Goal: Complete application form: Complete application form

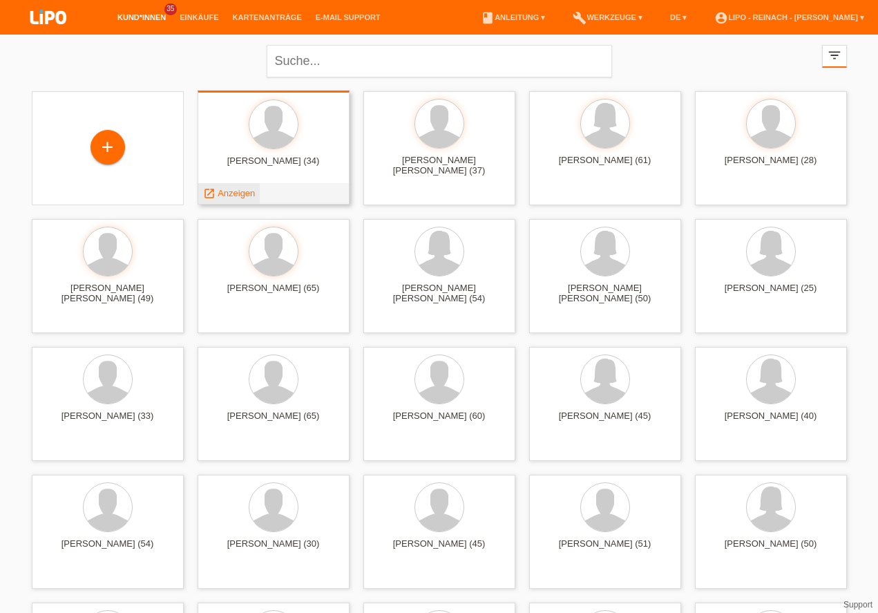
click at [237, 197] on span "Anzeigen" at bounding box center [236, 193] width 37 height 10
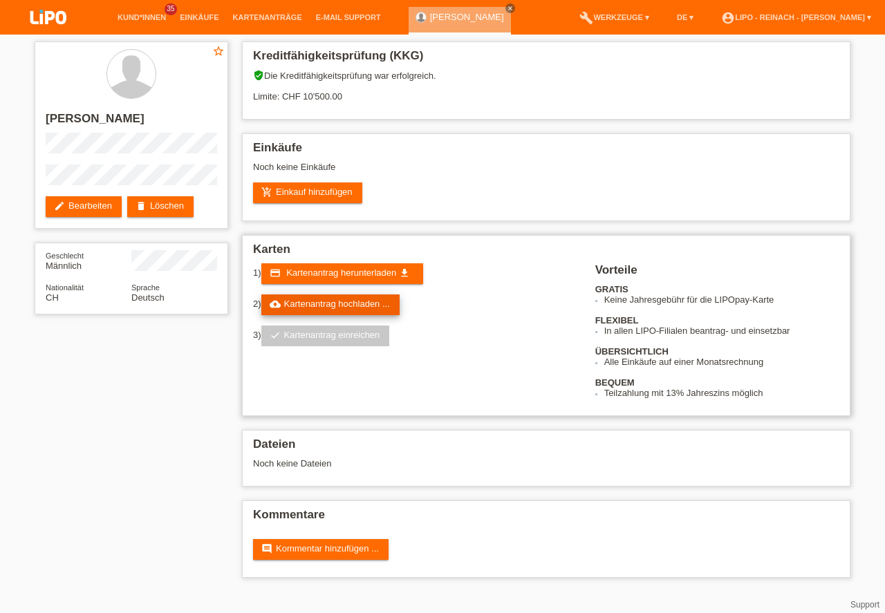
click at [344, 301] on link "cloud_upload Kartenantrag hochladen ..." at bounding box center [330, 304] width 138 height 21
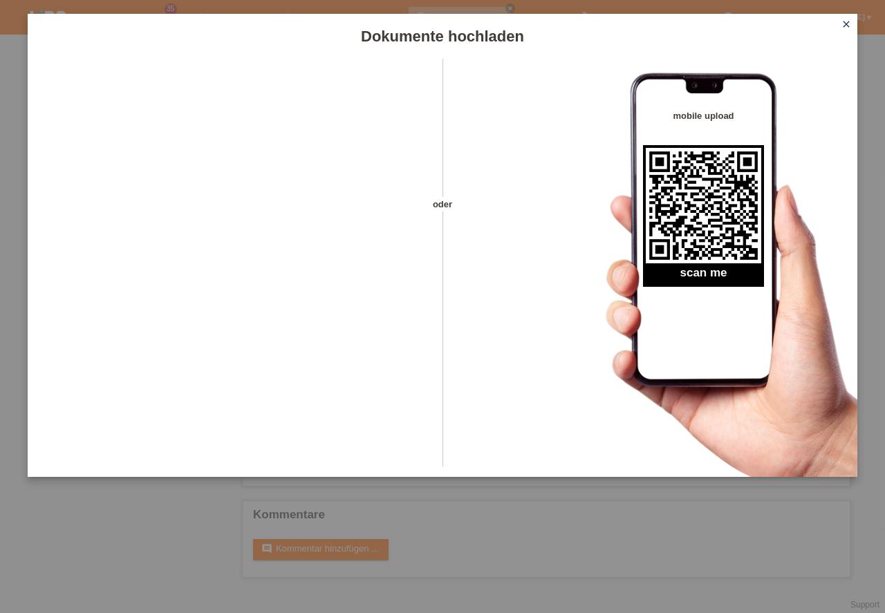
click at [846, 22] on icon "close" at bounding box center [845, 24] width 11 height 11
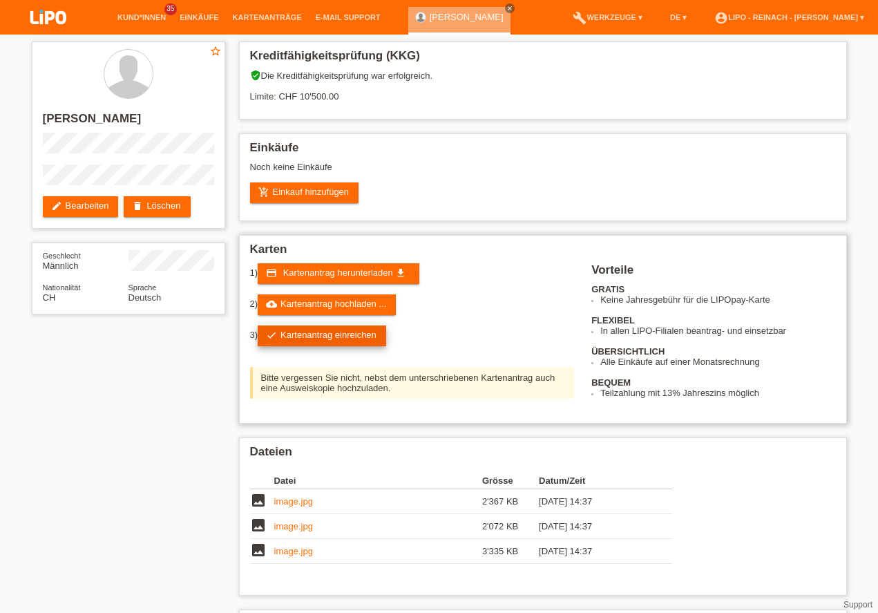
click at [327, 334] on link "check Kartenantrag einreichen" at bounding box center [322, 335] width 129 height 21
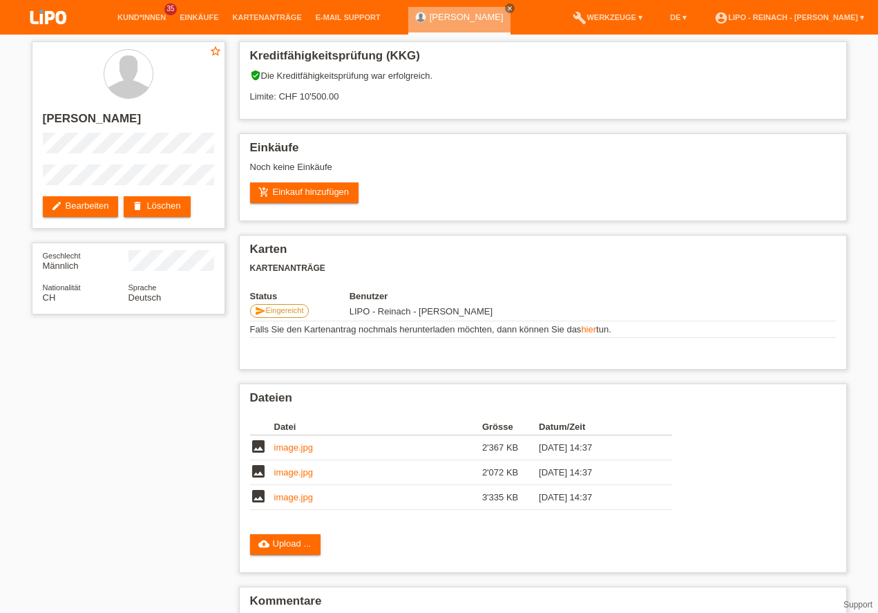
click at [46, 17] on img at bounding box center [48, 18] width 69 height 37
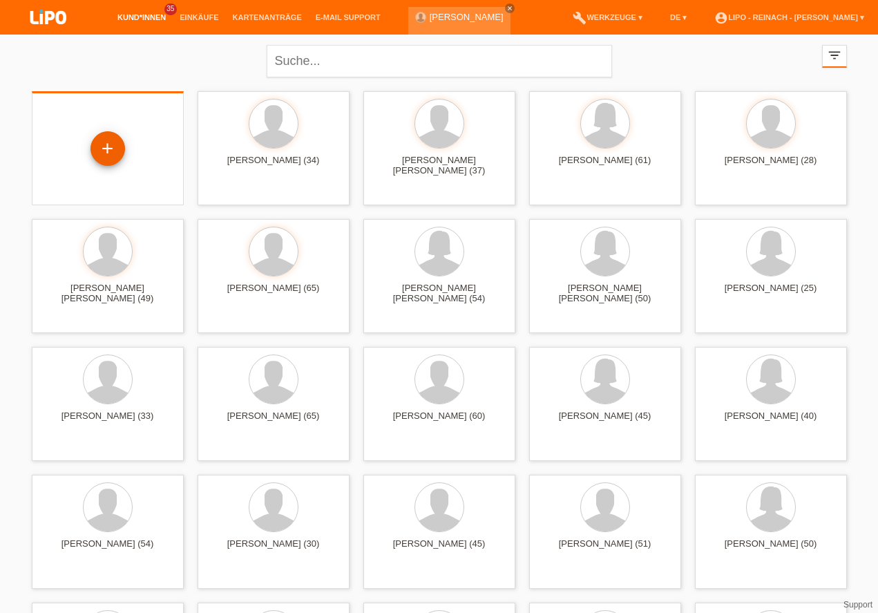
click at [111, 155] on div "+" at bounding box center [107, 148] width 33 height 23
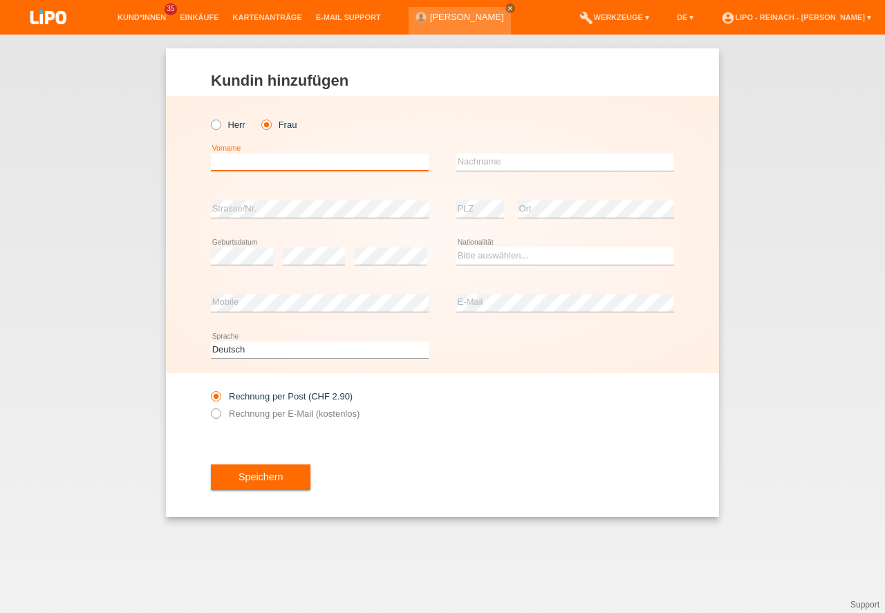
click at [243, 159] on input "text" at bounding box center [320, 161] width 218 height 17
type input "[PERSON_NAME]"
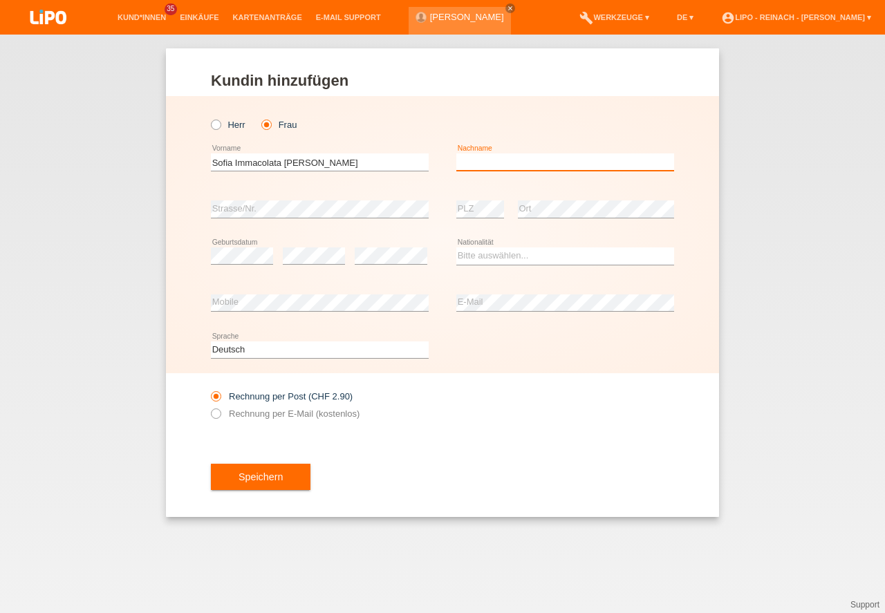
click at [480, 160] on input "text" at bounding box center [565, 161] width 218 height 17
type input "Stracquadaini"
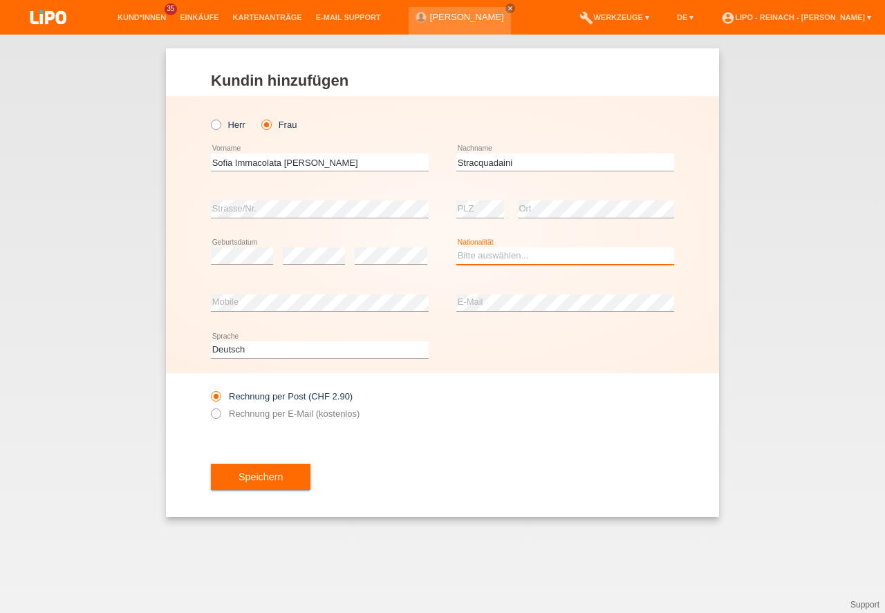
click at [475, 263] on select "Bitte auswählen... Schweiz Deutschland Liechtenstein Österreich ------------ Af…" at bounding box center [565, 255] width 218 height 17
select select "IT"
click at [0, 0] on option "[GEOGRAPHIC_DATA]" at bounding box center [0, 0] width 0 height 0
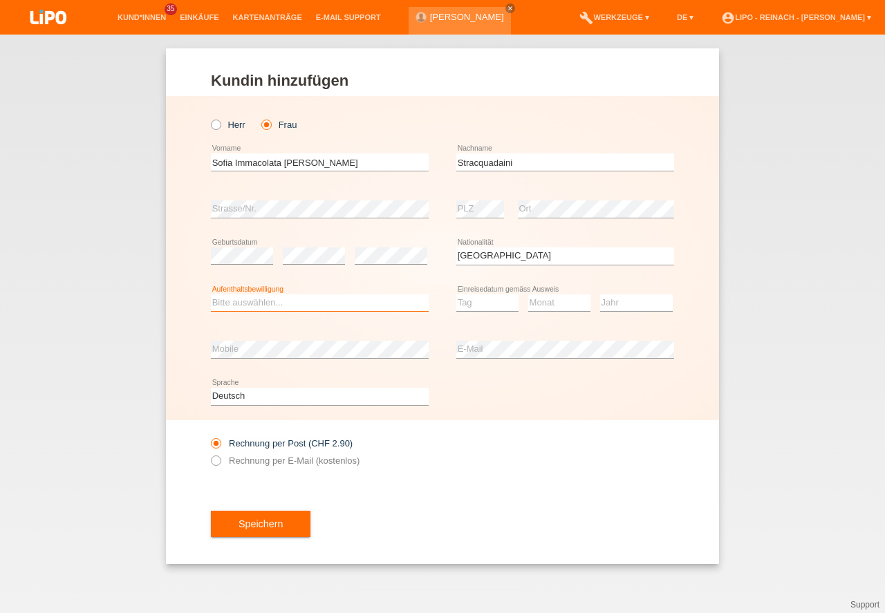
click at [227, 303] on select "Bitte auswählen... C B B - Flüchtlingsstatus Andere" at bounding box center [320, 302] width 218 height 17
select select "C"
click at [0, 0] on option "C" at bounding box center [0, 0] width 0 height 0
click at [487, 306] on select "Tag 01 02 03 04 05 06 07 08 09 10 11" at bounding box center [487, 302] width 62 height 17
select select "25"
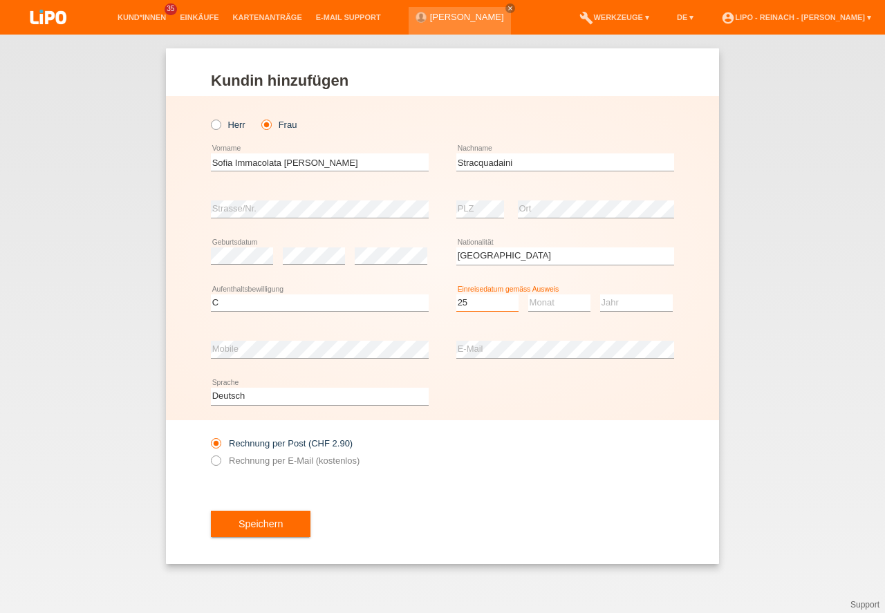
click at [0, 0] on option "25" at bounding box center [0, 0] width 0 height 0
click at [556, 300] on select "Monat 01 02 03 04 05 06 07 08 09 10 11" at bounding box center [559, 302] width 62 height 17
select select "10"
click at [0, 0] on option "10" at bounding box center [0, 0] width 0 height 0
click at [616, 301] on select "Jahr 2025 2024 2023 2022 2021 2020 2019 2018 2017 2016 2015 2014 2013 2012 2011…" at bounding box center [636, 302] width 73 height 17
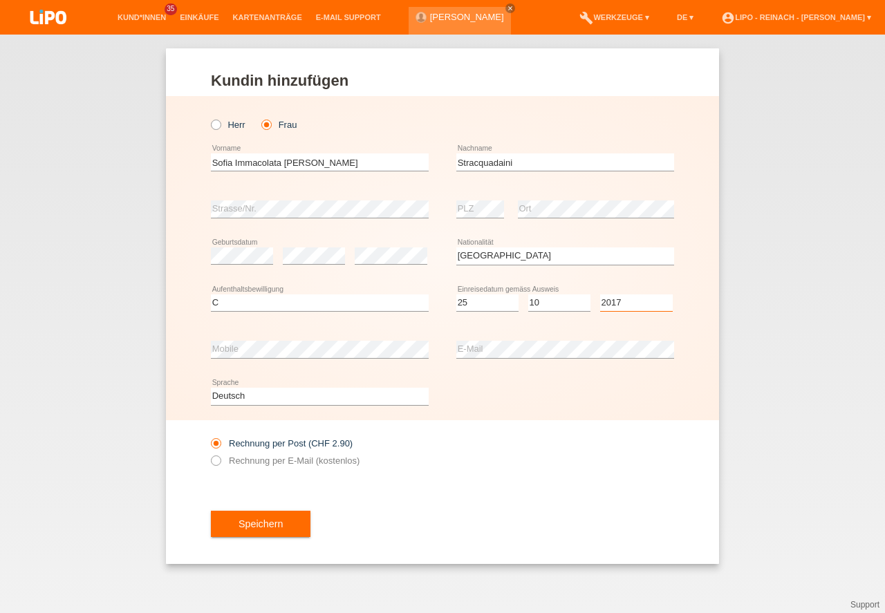
select select "2017"
click at [0, 0] on option "2017" at bounding box center [0, 0] width 0 height 0
click at [209, 453] on icon at bounding box center [209, 453] width 0 height 0
click at [216, 462] on input "Rechnung per E-Mail (kostenlos)" at bounding box center [215, 463] width 9 height 17
radio input "true"
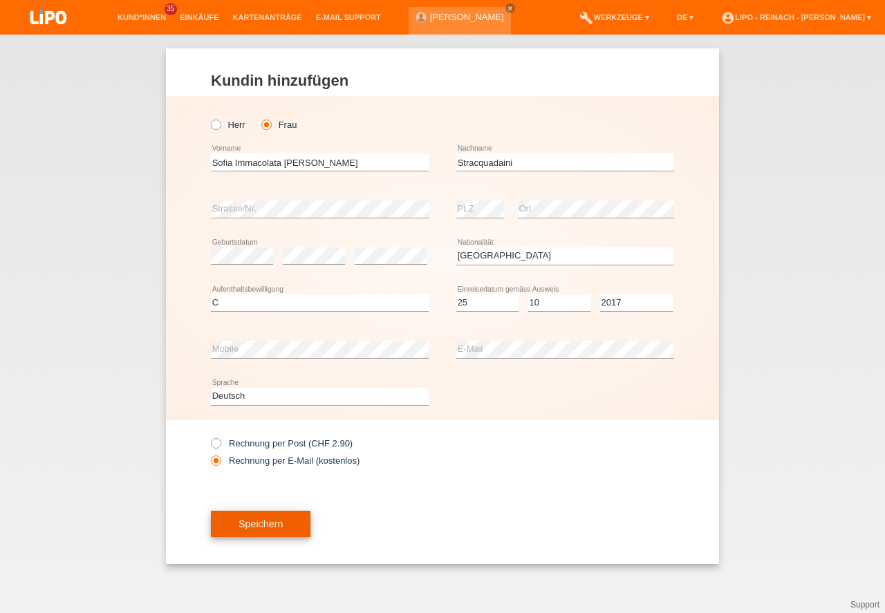
click at [282, 526] on button "Speichern" at bounding box center [261, 524] width 100 height 26
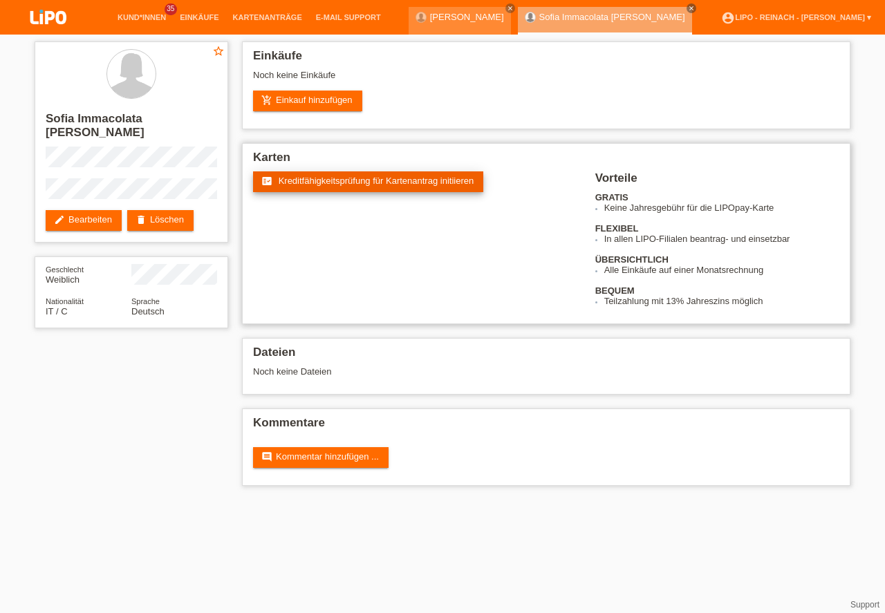
click at [358, 180] on span "Kreditfähigkeitsprüfung für Kartenantrag initiieren" at bounding box center [376, 181] width 196 height 10
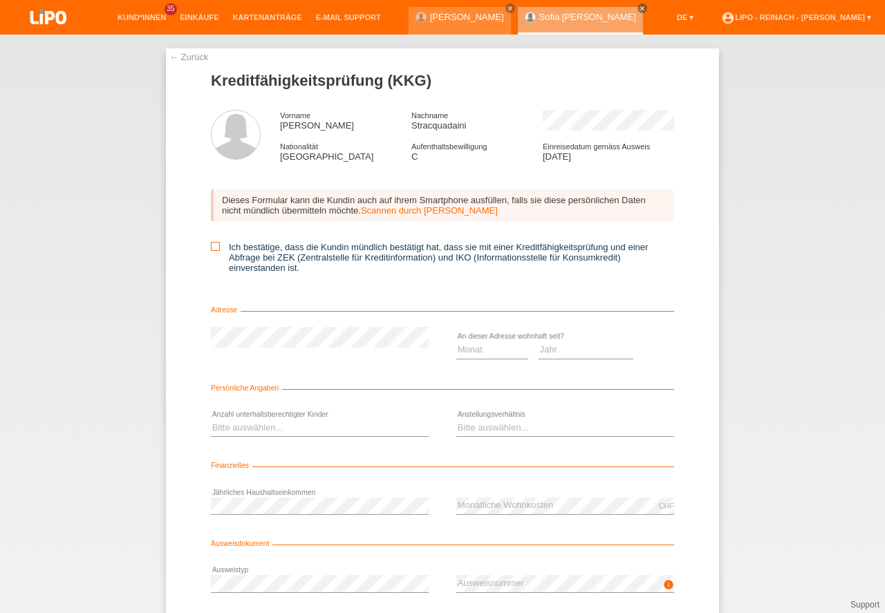
click at [211, 248] on icon at bounding box center [215, 246] width 9 height 9
click at [211, 248] on input "Ich bestätige, dass die Kundin mündlich bestätigt hat, dass sie mit einer Kredi…" at bounding box center [215, 246] width 9 height 9
checkbox input "true"
click at [478, 352] on select "Monat 01 02 03 04 05 06 07 08 09 10" at bounding box center [492, 349] width 72 height 17
click at [0, 0] on option "01" at bounding box center [0, 0] width 0 height 0
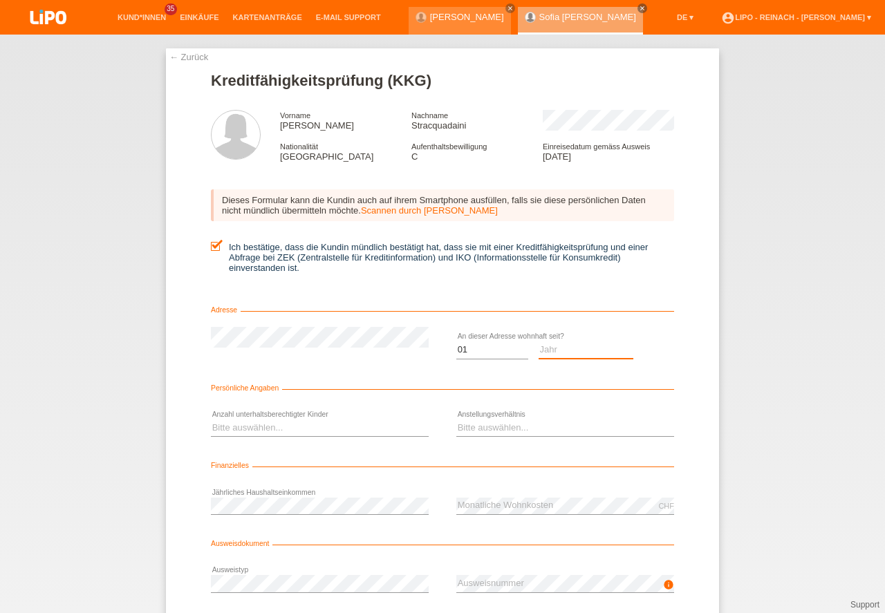
click at [587, 349] on select "Jahr 2025 2024 2023 2022 2021 2020 2019 2018 2017 2016 2015 2014 2013 2012 2011…" at bounding box center [585, 349] width 95 height 17
click at [482, 351] on select "Monat 01 02 03 04 05 06 07 08 09 10" at bounding box center [492, 349] width 72 height 17
click at [482, 349] on select "Monat 01 02 03 04 05 06 07 08 09 10" at bounding box center [492, 349] width 72 height 17
select select "10"
click at [0, 0] on option "10" at bounding box center [0, 0] width 0 height 0
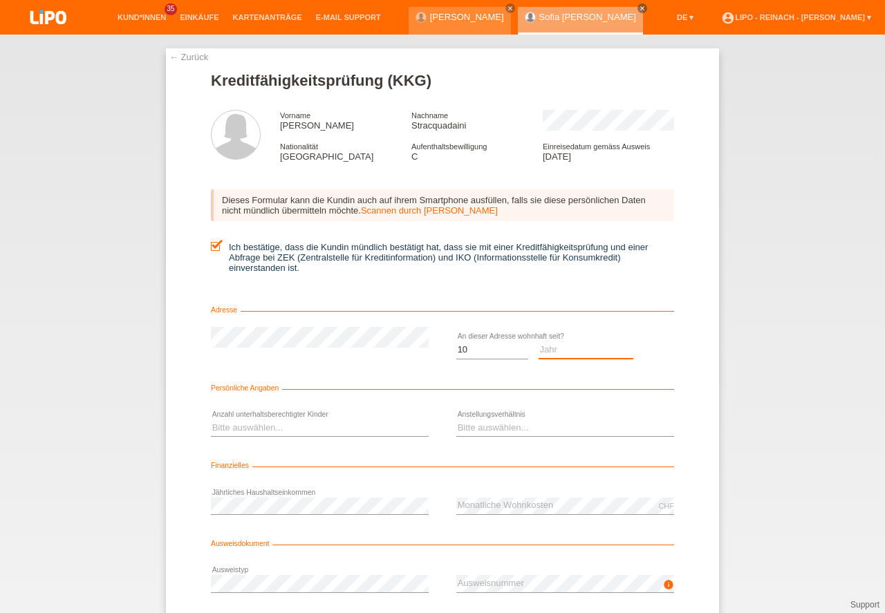
click at [563, 343] on select "Jahr 2025 2024 2023 2022 2021 2020 2019 2018 2017 2016 2015 2014 2013 2012 2011…" at bounding box center [585, 349] width 95 height 17
select select "2025"
click at [240, 435] on select "Bitte auswählen... 0 1 2 3 4 5 6 7 8 9" at bounding box center [320, 427] width 218 height 17
select select "0"
click at [0, 0] on option "0" at bounding box center [0, 0] width 0 height 0
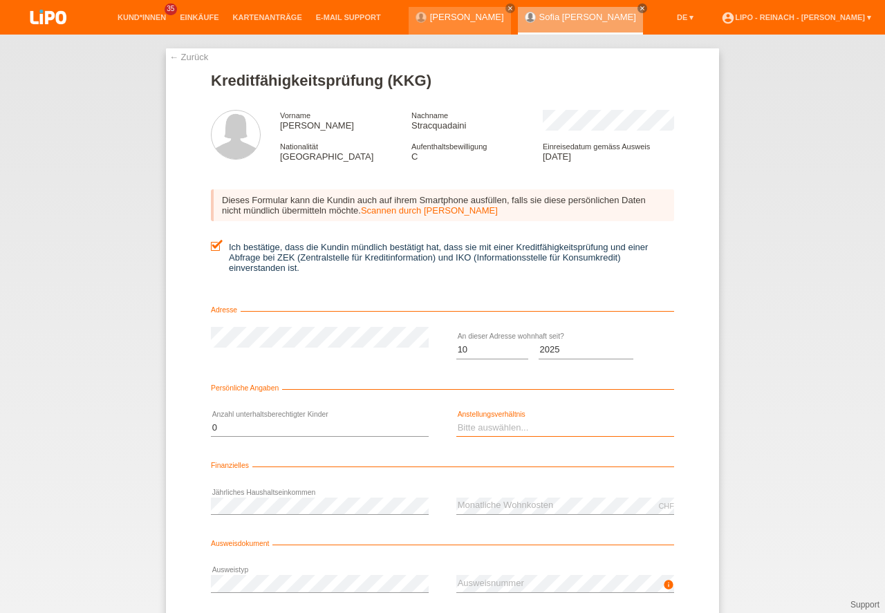
click at [469, 428] on select "Bitte auswählen... Unbefristet Befristet Lehrling/Student Pensioniert Nicht arb…" at bounding box center [565, 427] width 218 height 17
select select "UNLIMITED"
click at [0, 0] on option "Unbefristet" at bounding box center [0, 0] width 0 height 0
click at [834, 488] on div "← Zurück Kreditfähigkeitsprüfung (KKG) Vorname [PERSON_NAME] Nachname Stracquad…" at bounding box center [442, 324] width 885 height 578
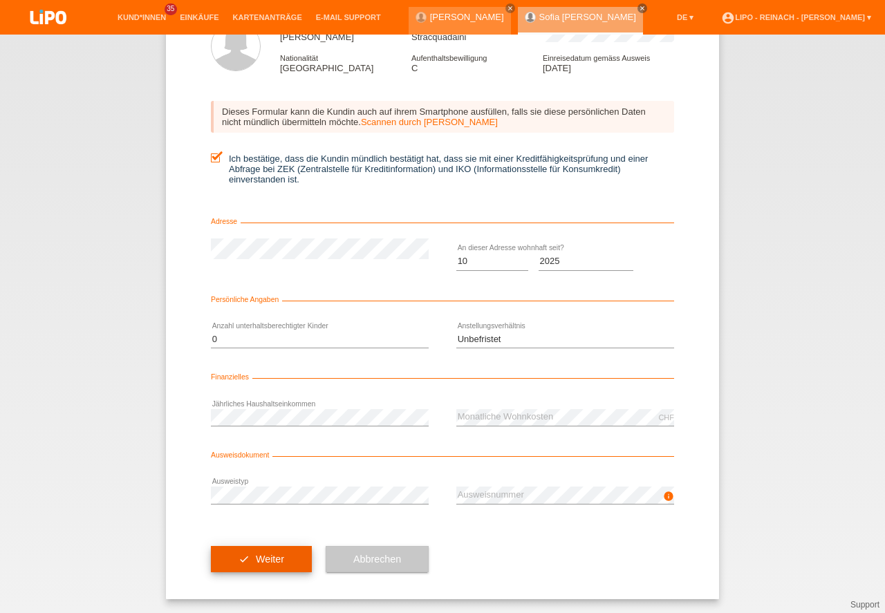
click at [248, 559] on button "check Weiter" at bounding box center [261, 559] width 101 height 26
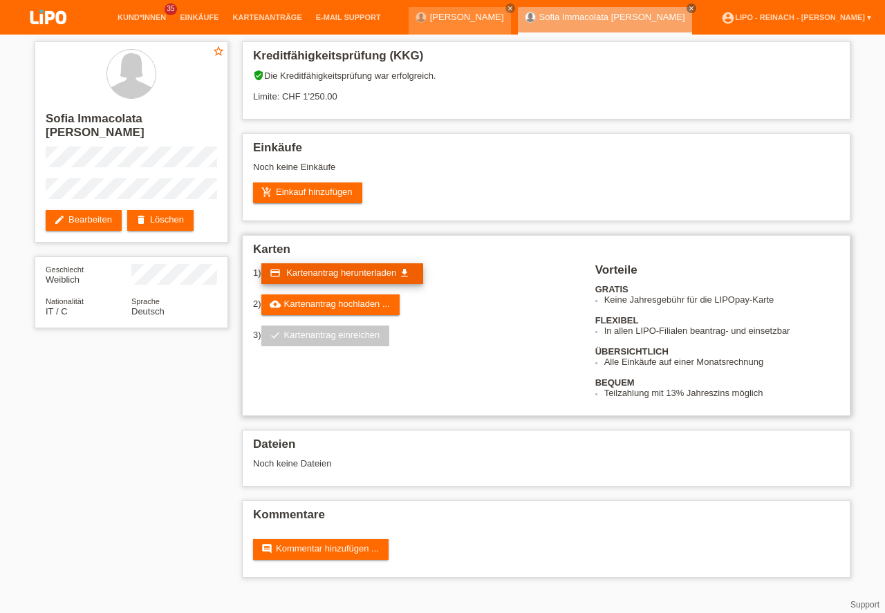
click at [375, 272] on span "Kartenantrag herunterladen" at bounding box center [341, 272] width 110 height 10
click at [311, 175] on div "Noch keine Einkäufe" at bounding box center [546, 172] width 586 height 21
click at [334, 187] on link "add_shopping_cart Einkauf hinzufügen" at bounding box center [307, 192] width 109 height 21
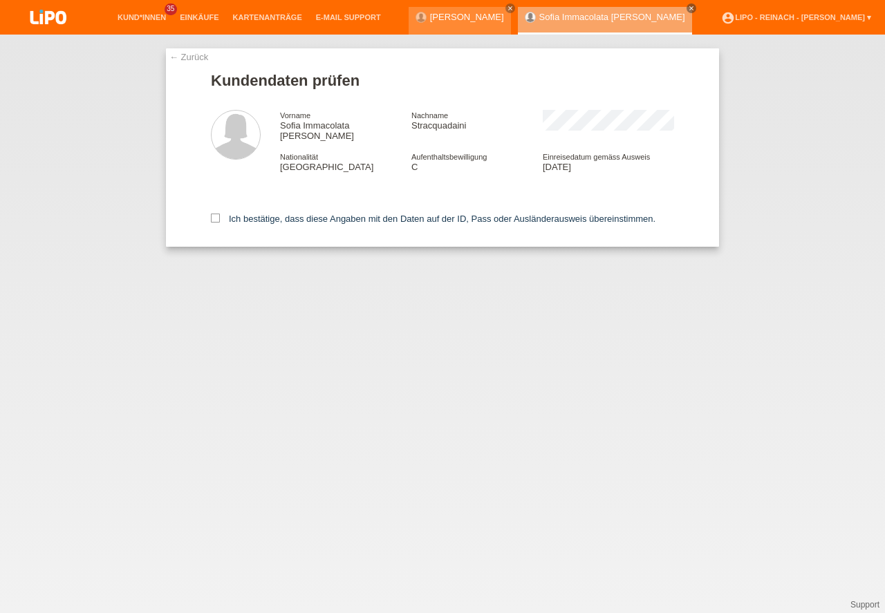
click at [218, 214] on icon at bounding box center [215, 218] width 9 height 9
click at [218, 214] on input "Ich bestätige, dass diese Angaben mit den Daten auf der ID, Pass oder Ausländer…" at bounding box center [215, 218] width 9 height 9
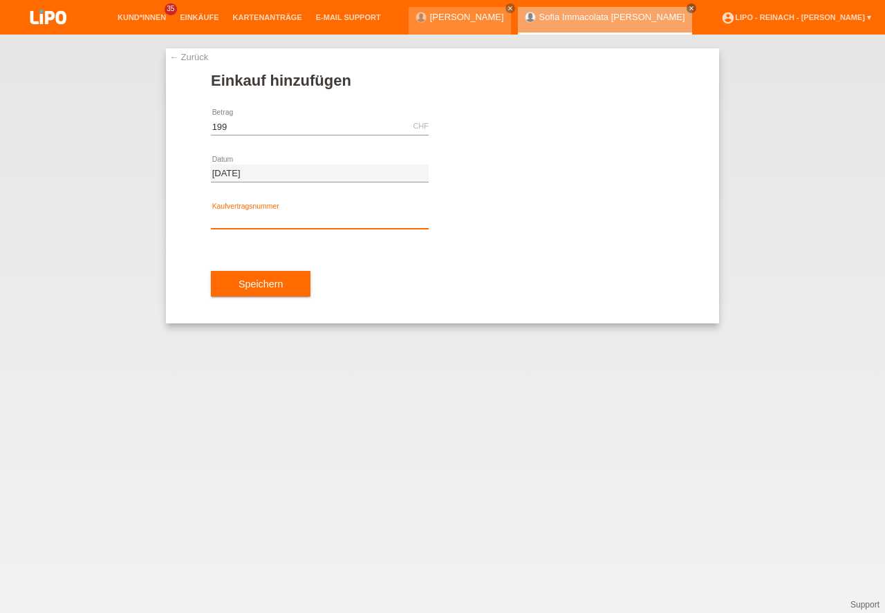
type input "199.00"
click at [260, 216] on input "text" at bounding box center [320, 219] width 218 height 17
type input "XH39WR"
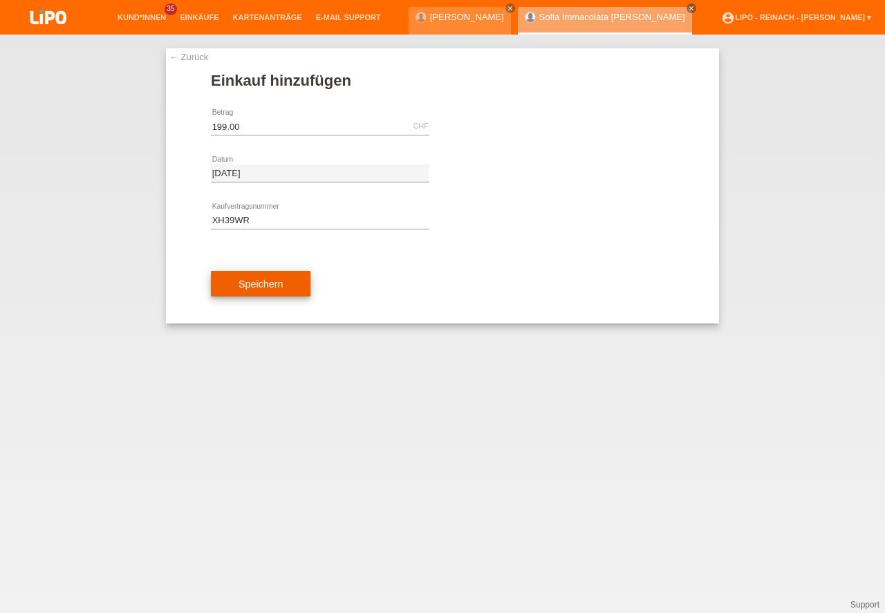
click at [267, 275] on button "Speichern" at bounding box center [261, 284] width 100 height 26
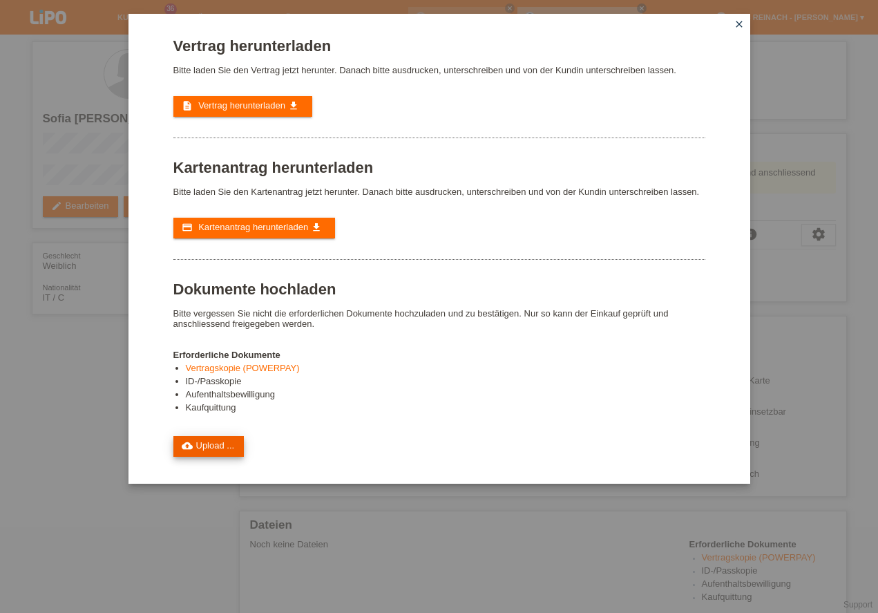
click at [198, 445] on link "cloud_upload Upload ..." at bounding box center [208, 446] width 71 height 21
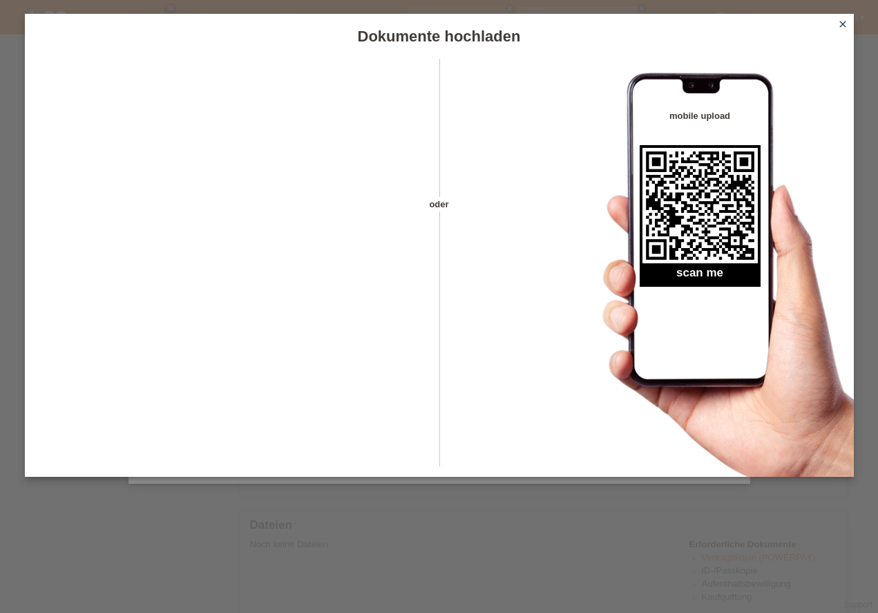
click at [846, 23] on icon "close" at bounding box center [843, 24] width 11 height 11
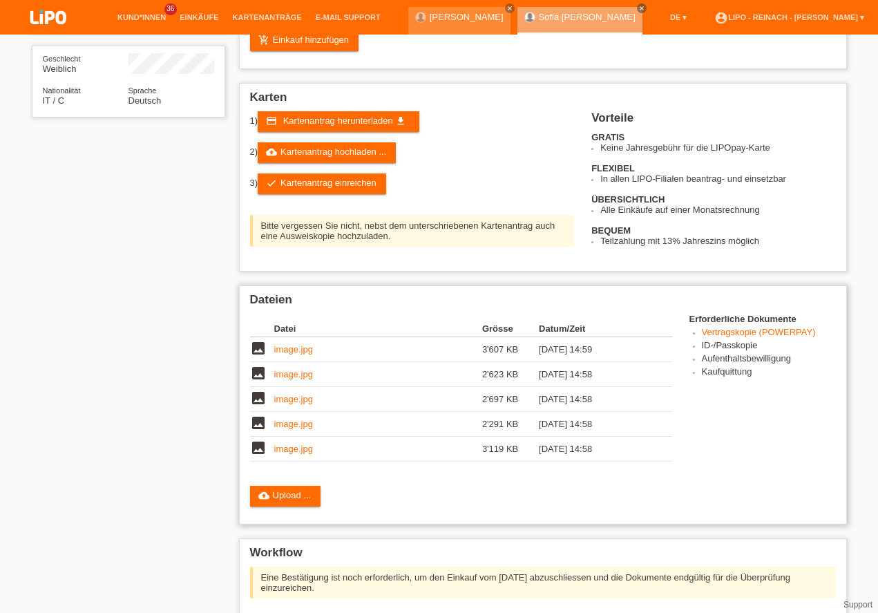
scroll to position [197, 0]
click at [336, 187] on link "check Kartenantrag einreichen" at bounding box center [322, 183] width 129 height 21
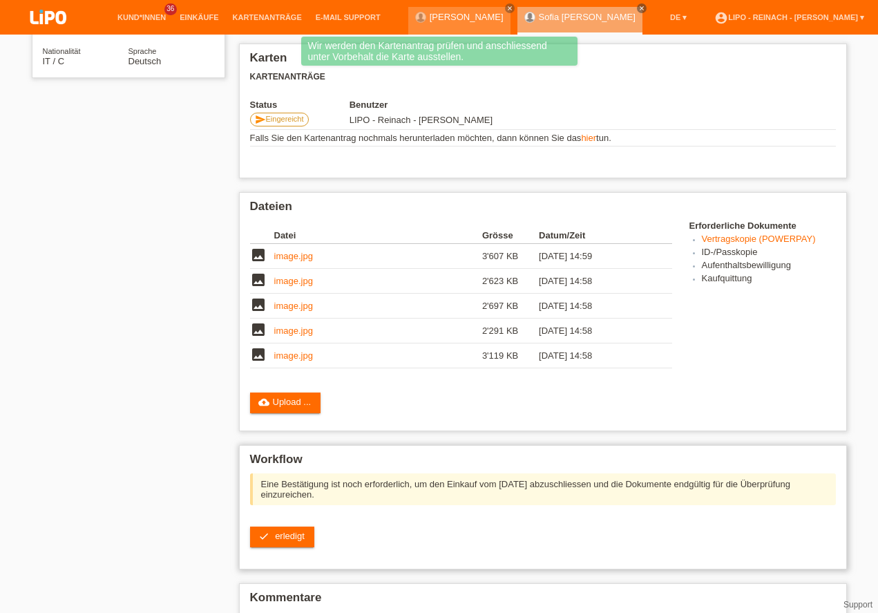
scroll to position [298, 0]
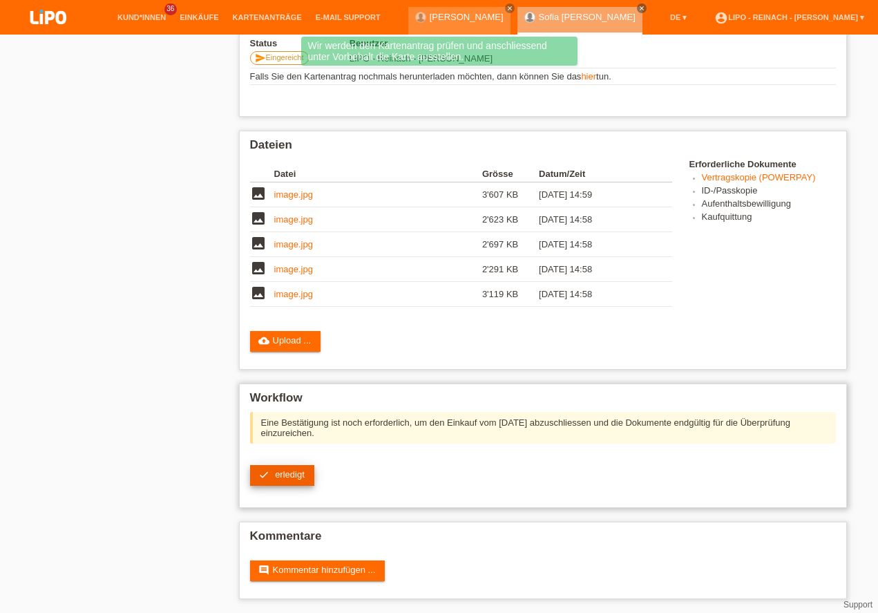
click at [283, 478] on span "erledigt" at bounding box center [290, 474] width 30 height 10
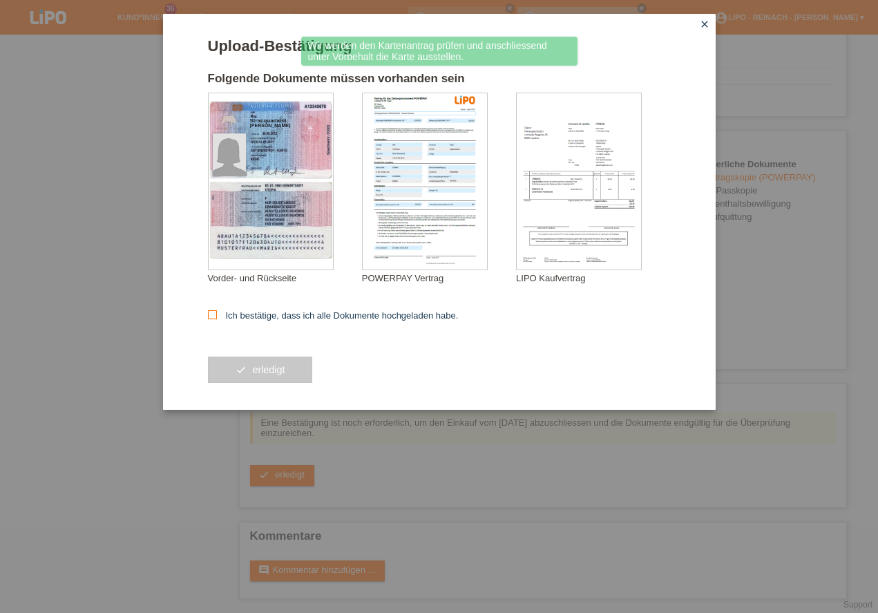
click at [214, 315] on icon at bounding box center [212, 314] width 9 height 9
click at [214, 315] on input "Ich bestätige, dass ich alle Dokumente hochgeladen habe." at bounding box center [212, 314] width 9 height 9
checkbox input "true"
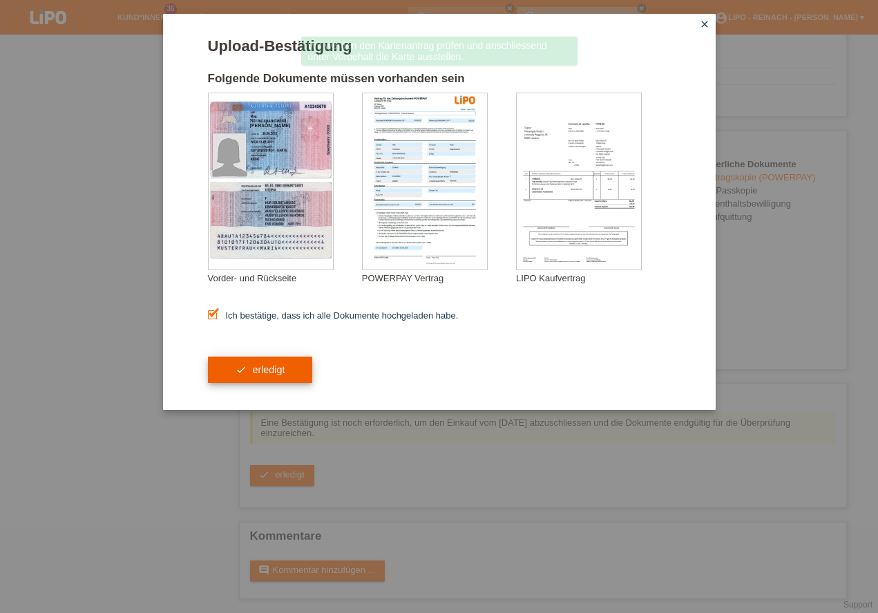
click at [298, 378] on button "check erledigt" at bounding box center [260, 370] width 105 height 26
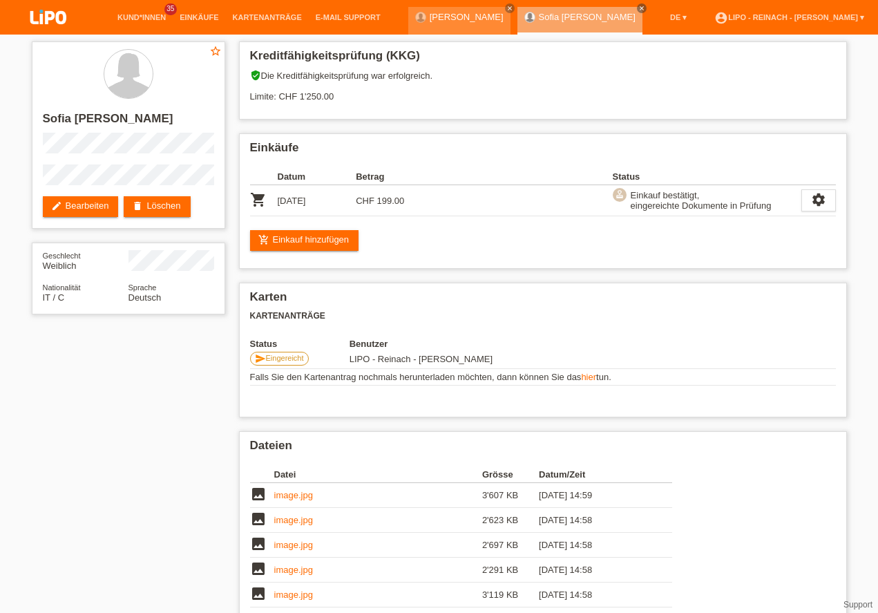
click at [52, 21] on img at bounding box center [48, 18] width 69 height 37
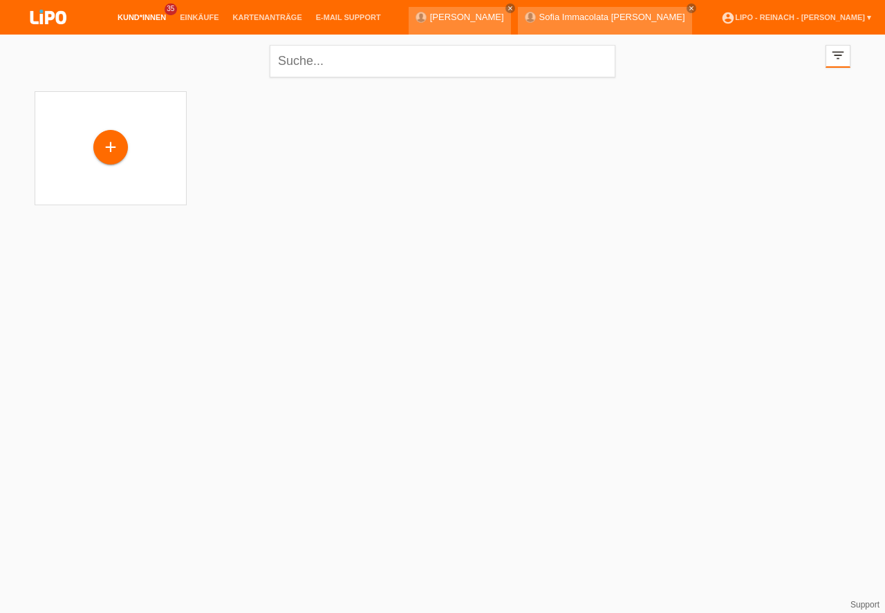
click at [0, 0] on div "Shkelqim Veseli (34) launch Anzeigen" at bounding box center [0, 0] width 0 height 0
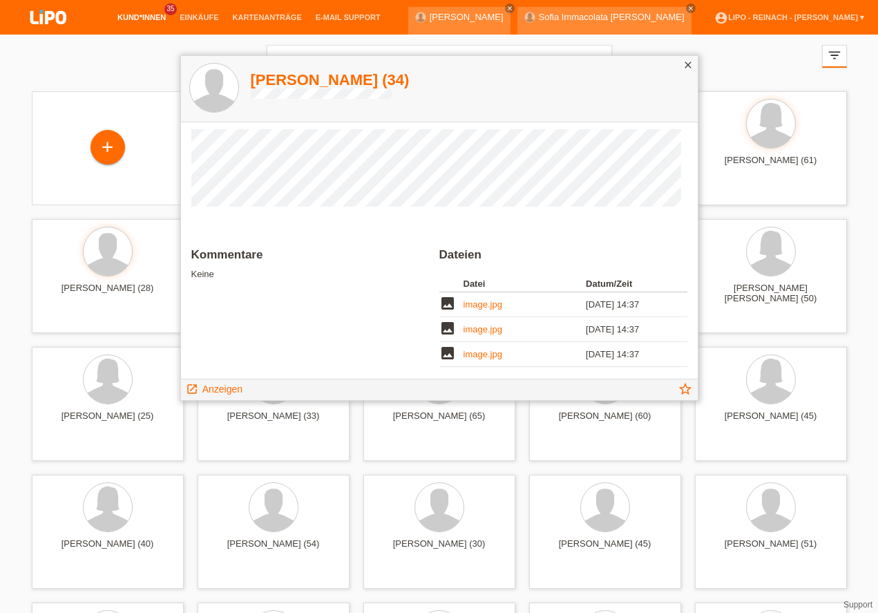
click at [688, 56] on div "close" at bounding box center [688, 66] width 19 height 20
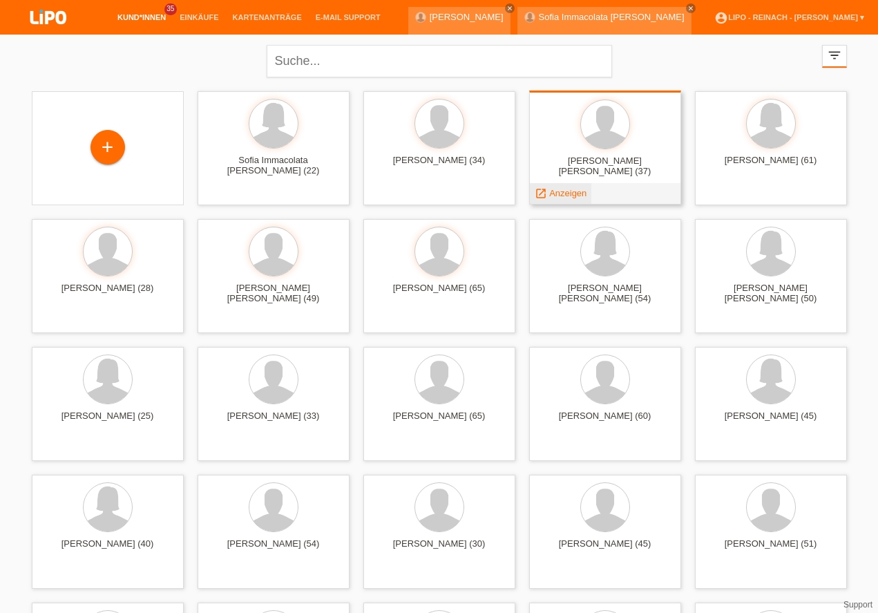
click at [574, 196] on span "Anzeigen" at bounding box center [567, 193] width 37 height 10
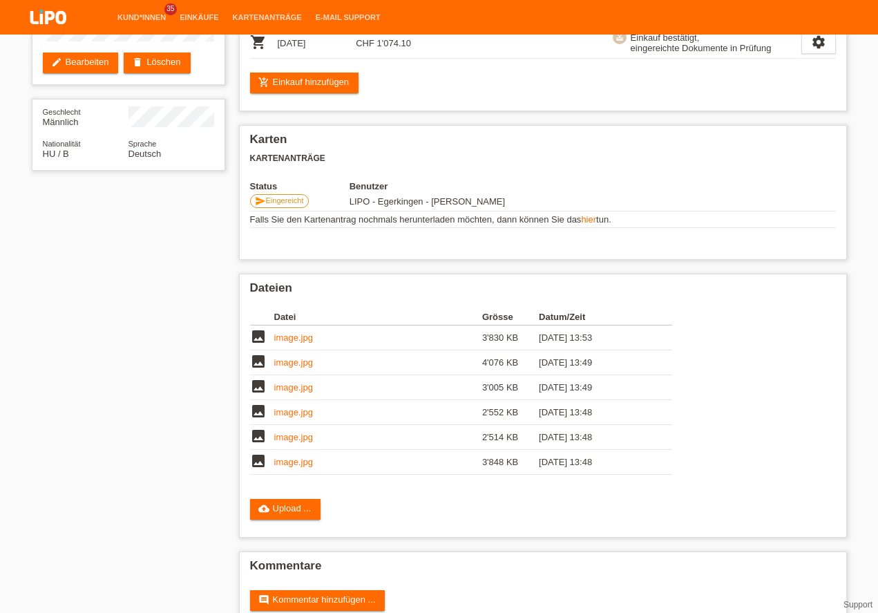
click at [49, 17] on img at bounding box center [48, 18] width 69 height 37
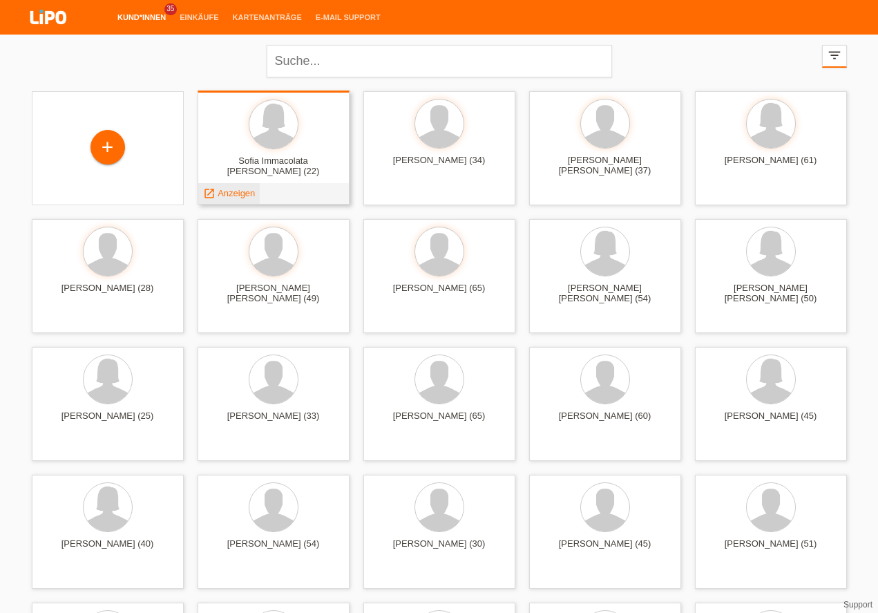
click at [243, 187] on div "launch Anzeigen" at bounding box center [229, 193] width 62 height 21
click at [227, 195] on span "Anzeigen" at bounding box center [236, 193] width 37 height 10
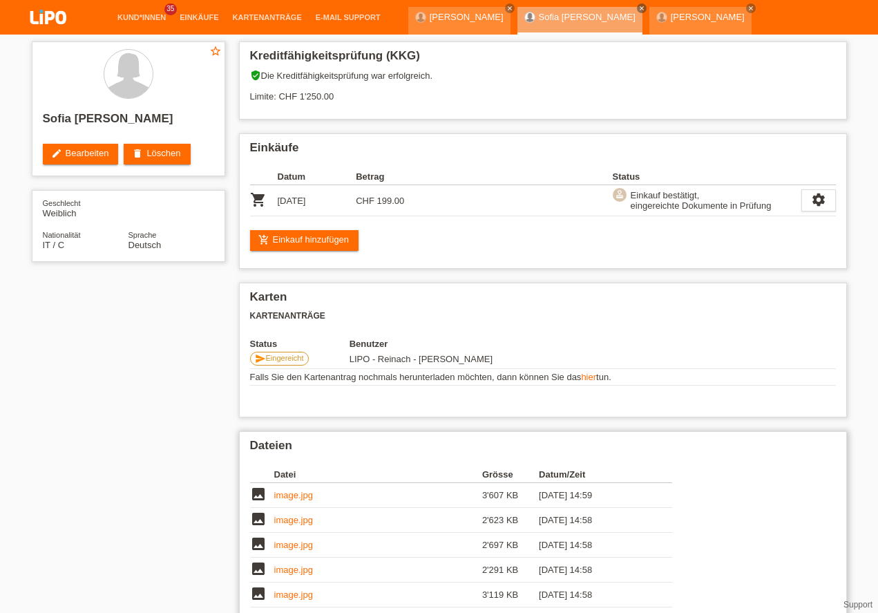
scroll to position [162, 0]
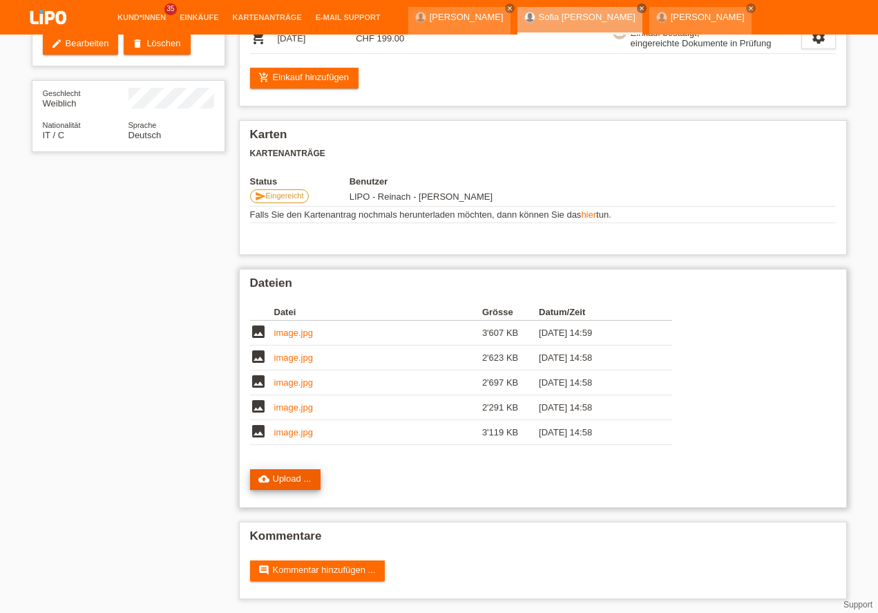
click at [283, 478] on link "cloud_upload Upload ..." at bounding box center [285, 479] width 71 height 21
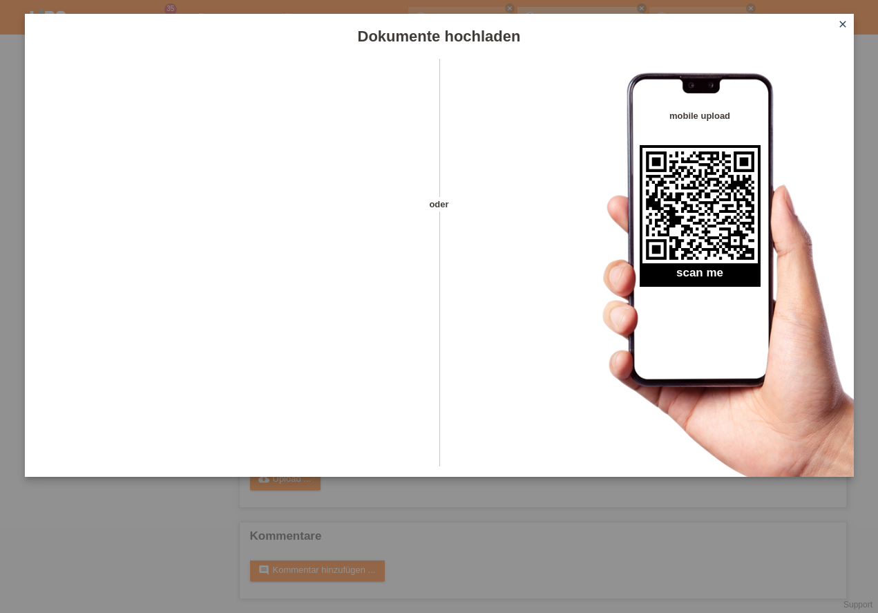
click at [844, 21] on icon "close" at bounding box center [843, 24] width 11 height 11
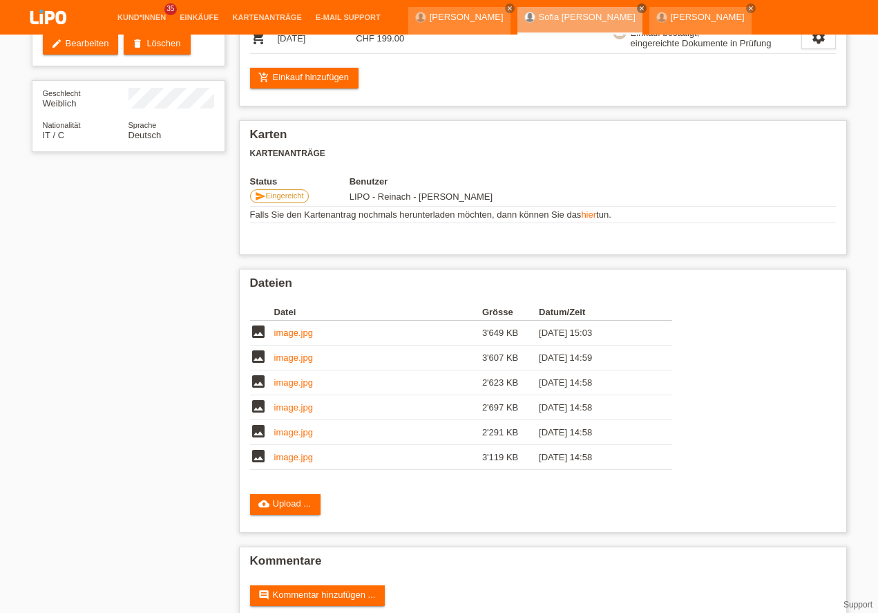
scroll to position [162, 0]
click at [746, 12] on link "close" at bounding box center [751, 8] width 10 height 10
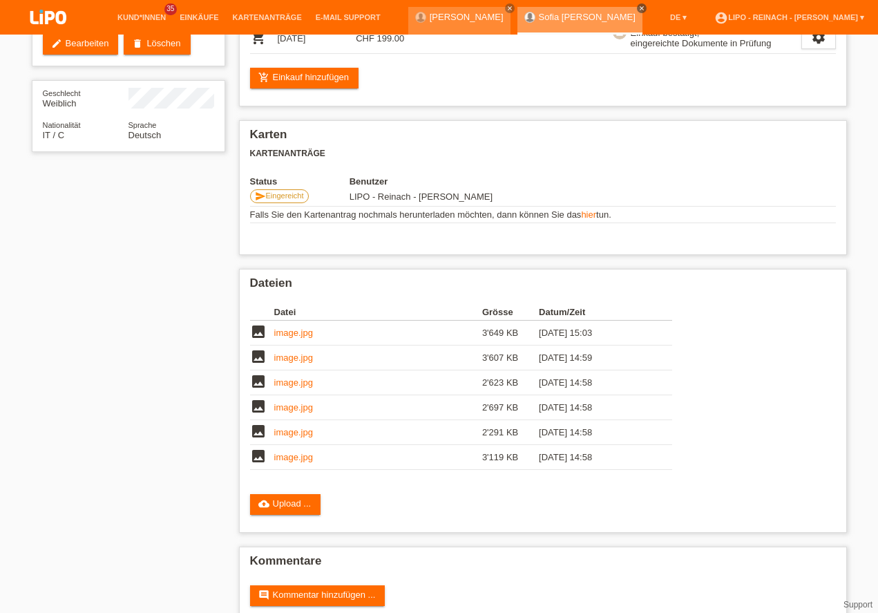
click at [645, 8] on icon "close" at bounding box center [642, 8] width 7 height 7
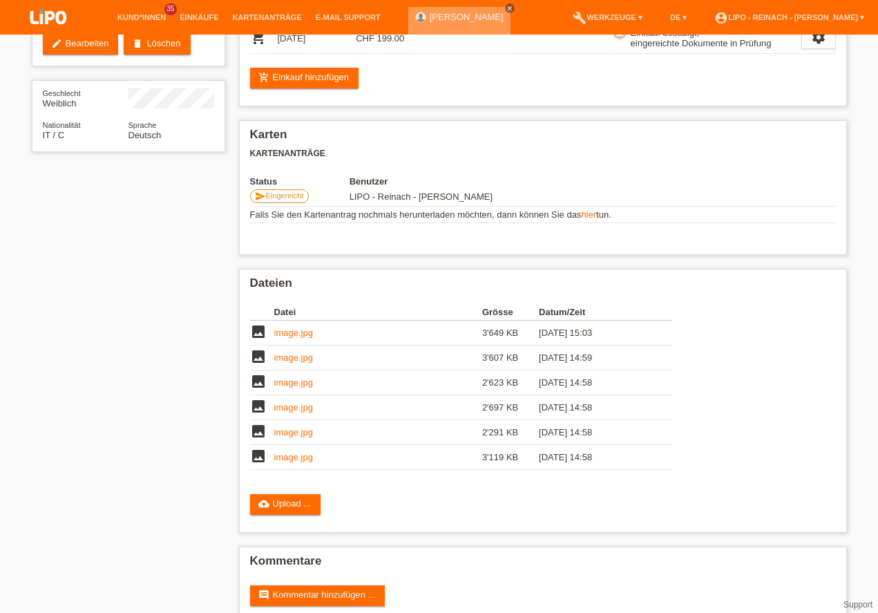
click at [507, 6] on icon "close" at bounding box center [510, 8] width 7 height 7
click at [50, 15] on img at bounding box center [48, 18] width 69 height 37
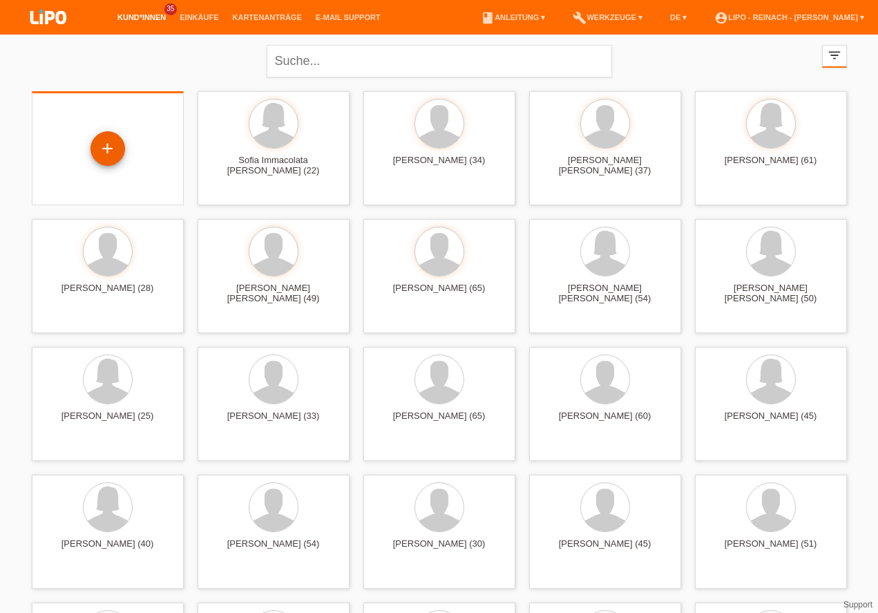
click at [98, 158] on div "+" at bounding box center [107, 148] width 33 height 23
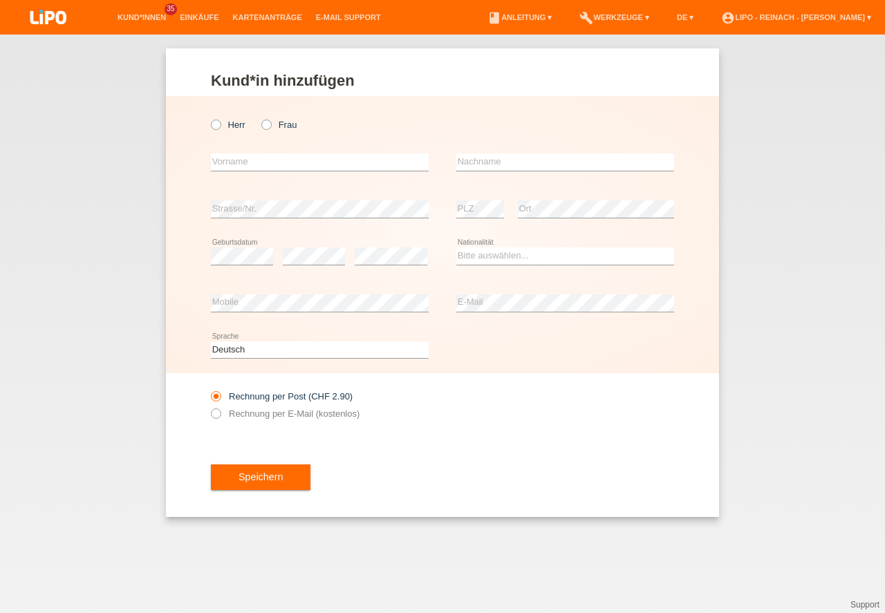
click at [259, 117] on icon at bounding box center [259, 117] width 0 height 0
click at [269, 121] on input "Frau" at bounding box center [265, 124] width 9 height 9
radio input "true"
click at [267, 167] on input "text" at bounding box center [320, 161] width 218 height 17
type input "n"
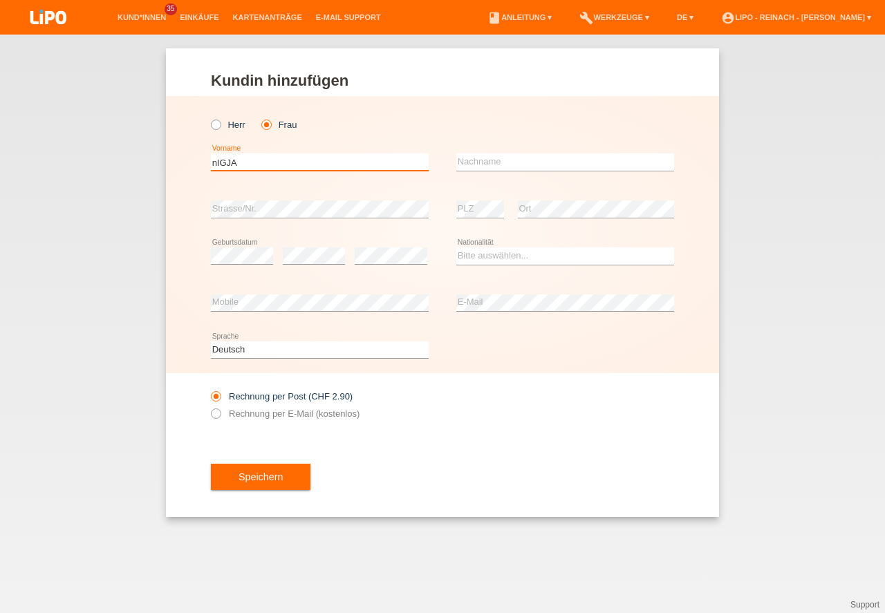
type input "nIGJAR"
click at [211, 155] on input "nIGJAR" at bounding box center [320, 161] width 218 height 17
type input "Nigjar"
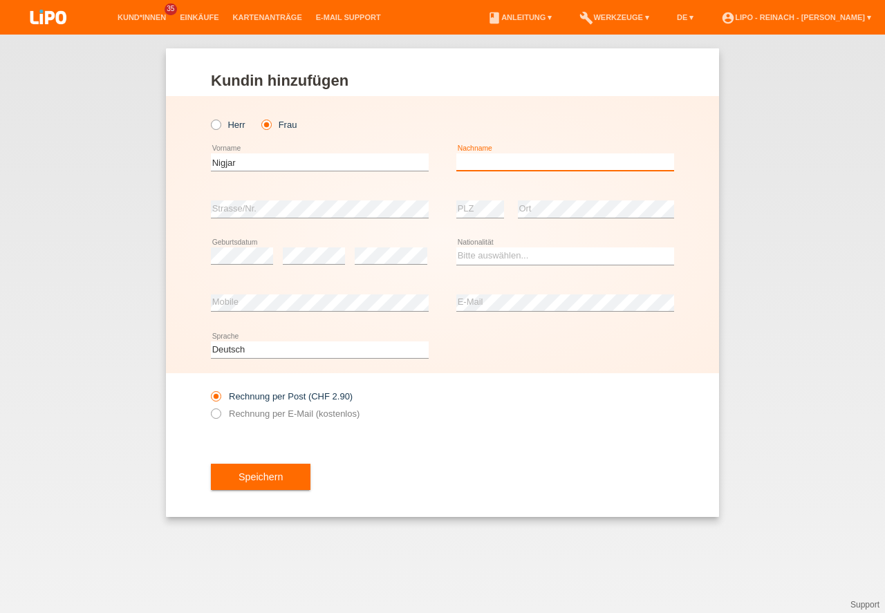
click at [488, 163] on input "text" at bounding box center [565, 161] width 218 height 17
type input "Salkoska"
click at [218, 245] on div "error Geburtsdatum" at bounding box center [242, 256] width 62 height 47
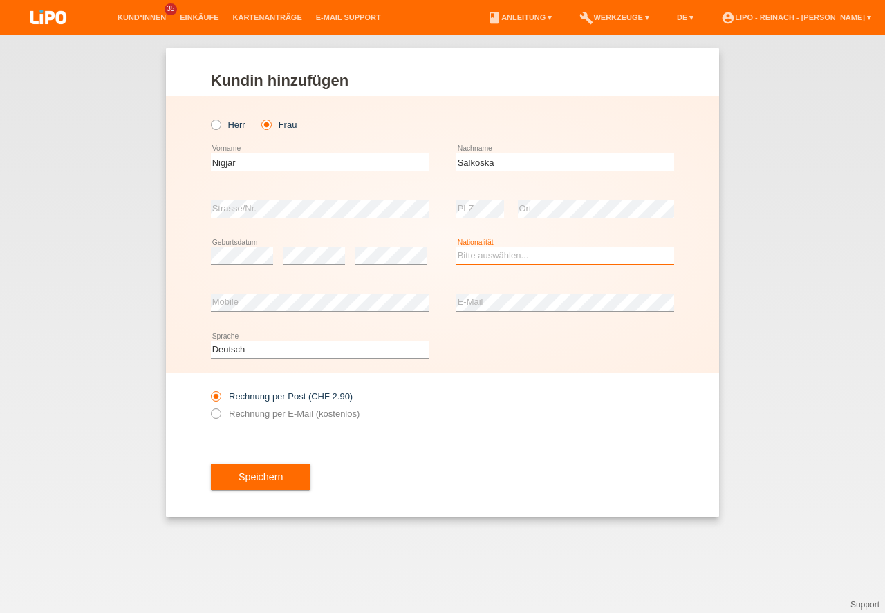
click at [489, 258] on select "Bitte auswählen... [GEOGRAPHIC_DATA] [GEOGRAPHIC_DATA] [GEOGRAPHIC_DATA] [GEOGR…" at bounding box center [565, 255] width 218 height 17
click at [0, 0] on option "[GEOGRAPHIC_DATA]" at bounding box center [0, 0] width 0 height 0
select select "MK"
click at [0, 0] on option "[GEOGRAPHIC_DATA]" at bounding box center [0, 0] width 0 height 0
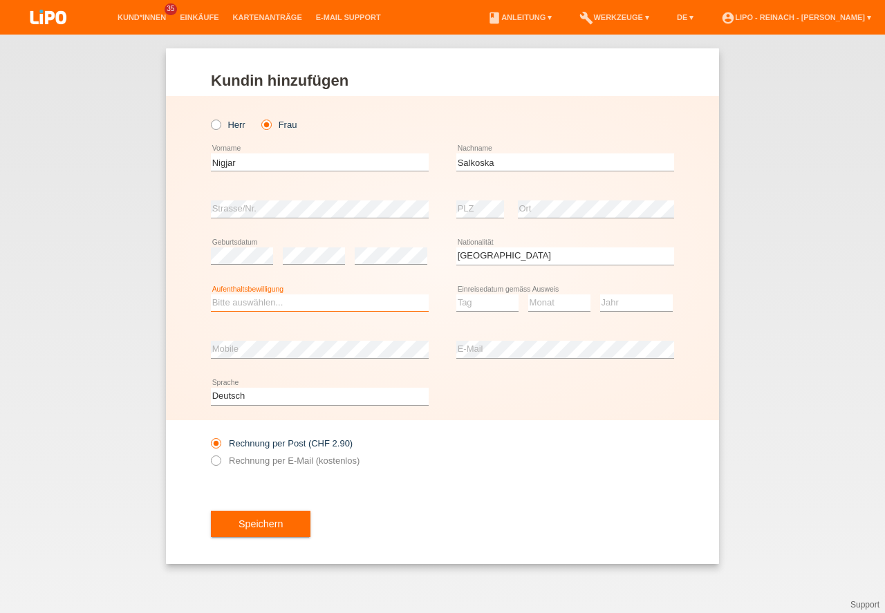
click at [223, 299] on select "Bitte auswählen... C B B - Flüchtlingsstatus Andere" at bounding box center [320, 302] width 218 height 17
select select "C"
click at [0, 0] on option "C" at bounding box center [0, 0] width 0 height 0
click at [490, 299] on select "Tag 01 02 03 04 05 06 07 08 09 10 11" at bounding box center [487, 302] width 62 height 17
select select "02"
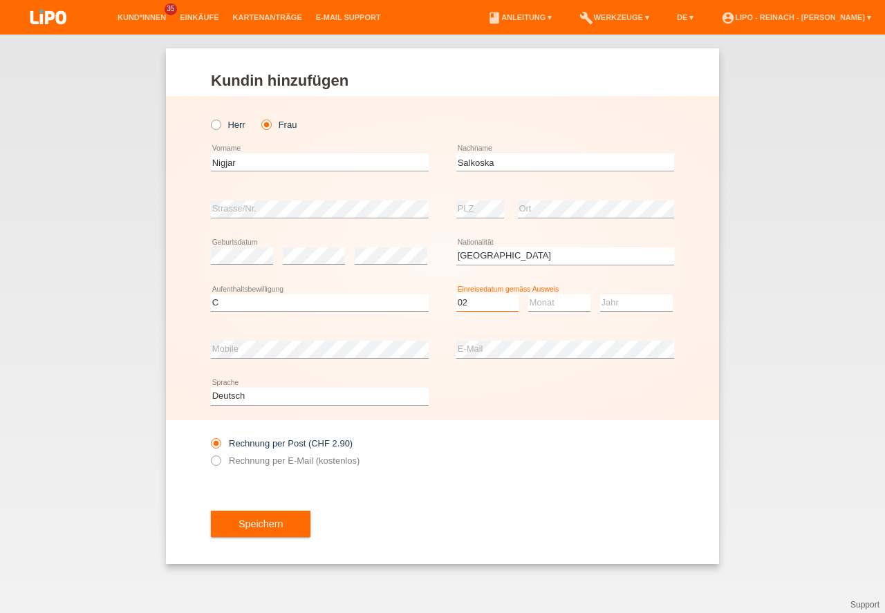
click at [0, 0] on option "02" at bounding box center [0, 0] width 0 height 0
click at [554, 305] on select "Monat 01 02 03 04 05 06 07 08 09 10 11" at bounding box center [559, 302] width 62 height 17
click at [630, 301] on select "Jahr 2025 2024 2023 2022 2021 2020 2019 2018 2017 2016 2015 2014 2013 2012 2011…" at bounding box center [636, 302] width 73 height 17
select select "03"
click at [630, 301] on select "Jahr 2025 2024 2023 2022 2021 2020 2019 2018 2017 2016 2015 2014 2013 2012 2011…" at bounding box center [636, 302] width 73 height 17
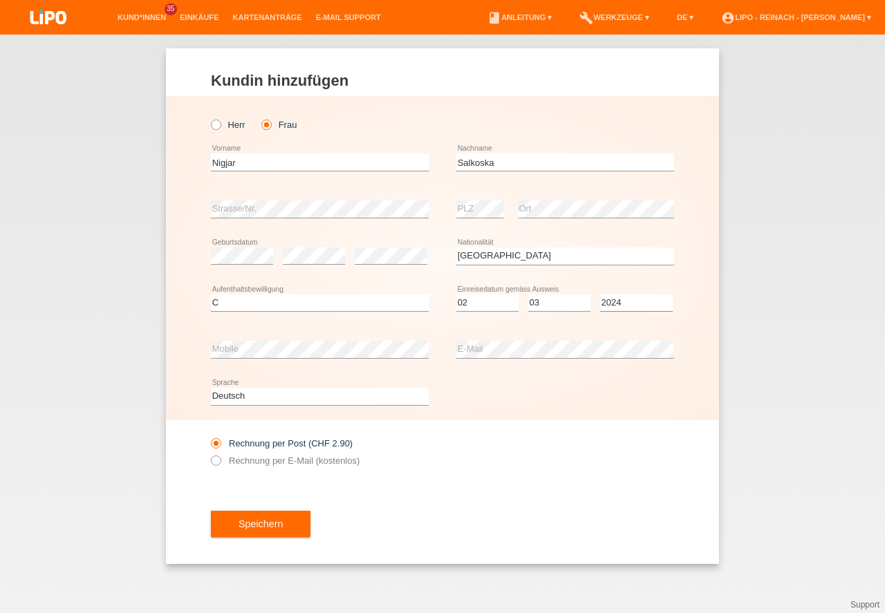
click at [0, 0] on option "2025" at bounding box center [0, 0] width 0 height 0
click at [639, 305] on select "Jahr 2025 2024 2023 2022 2021 2020 2019 2018 2017 2016 2015 2014 2013 2012 2011…" at bounding box center [636, 302] width 73 height 17
select select "2002"
click at [270, 527] on button "Speichern" at bounding box center [261, 524] width 100 height 26
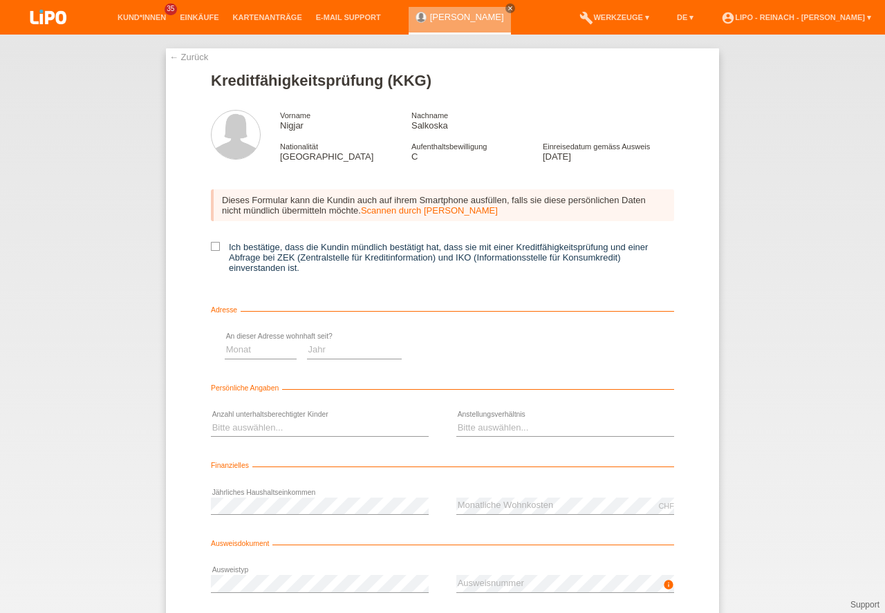
click at [211, 246] on icon at bounding box center [215, 246] width 9 height 9
click at [211, 246] on input "Ich bestätige, dass die Kundin mündlich bestätigt hat, dass sie mit einer Kredi…" at bounding box center [215, 246] width 9 height 9
checkbox input "true"
click at [472, 352] on select "Monat 01 02 03 04 05 06 07 08 09 10" at bounding box center [492, 349] width 72 height 17
select select "01"
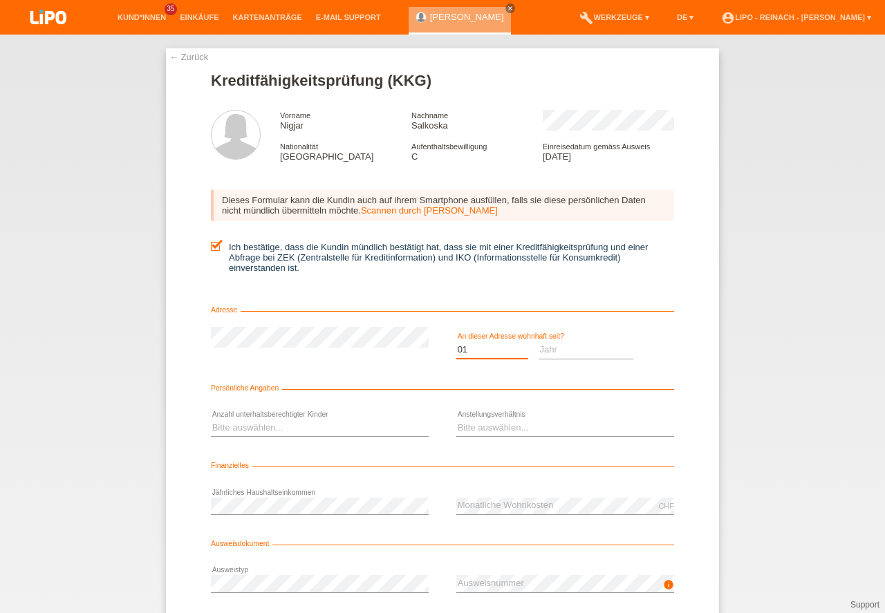
click at [0, 0] on option "01" at bounding box center [0, 0] width 0 height 0
click at [573, 357] on select "Jahr 2025 2024 2023 2022 2021 2020 2019 2018 2017 2016 2015 2014 2013 2012 2011…" at bounding box center [585, 349] width 95 height 17
select select "2025"
click at [0, 0] on option "2025" at bounding box center [0, 0] width 0 height 0
click at [245, 431] on select "Bitte auswählen... 0 1 2 3 4 5 6 7 8 9" at bounding box center [320, 427] width 218 height 17
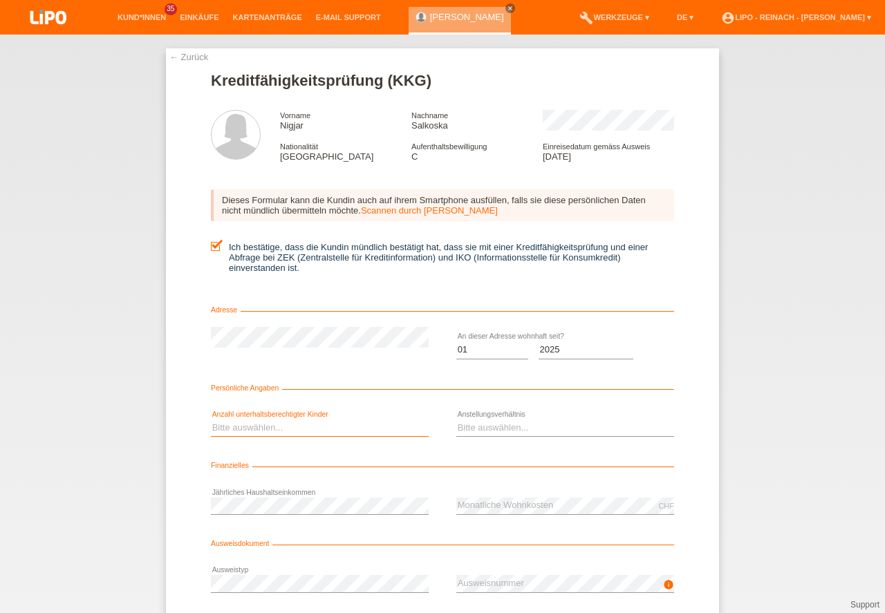
select select "4"
click at [0, 0] on option "4" at bounding box center [0, 0] width 0 height 0
click at [475, 431] on select "Bitte auswählen... Unbefristet Befristet Lehrling/Student Pensioniert Nicht arb…" at bounding box center [565, 427] width 218 height 17
select select "UNLIMITED"
click at [0, 0] on option "Unbefristet" at bounding box center [0, 0] width 0 height 0
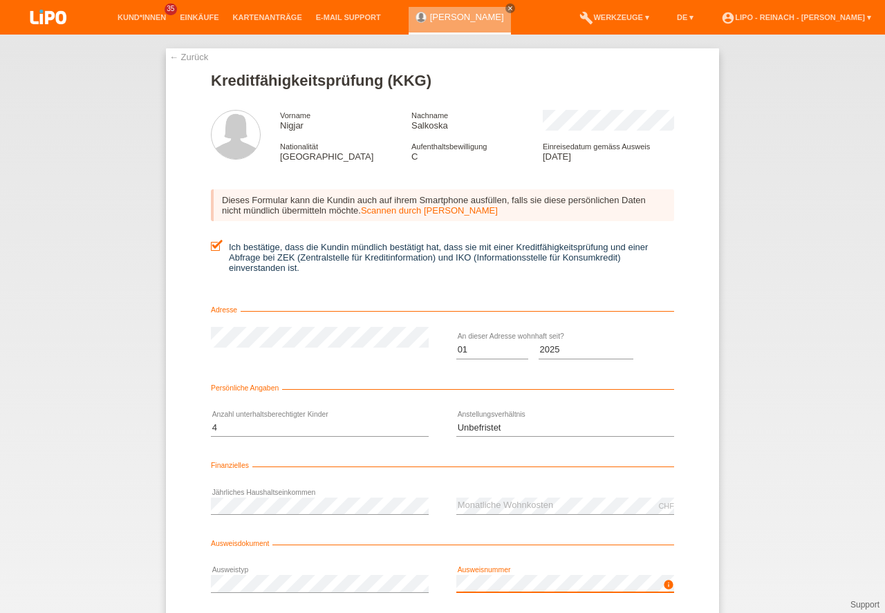
scroll to position [91, 0]
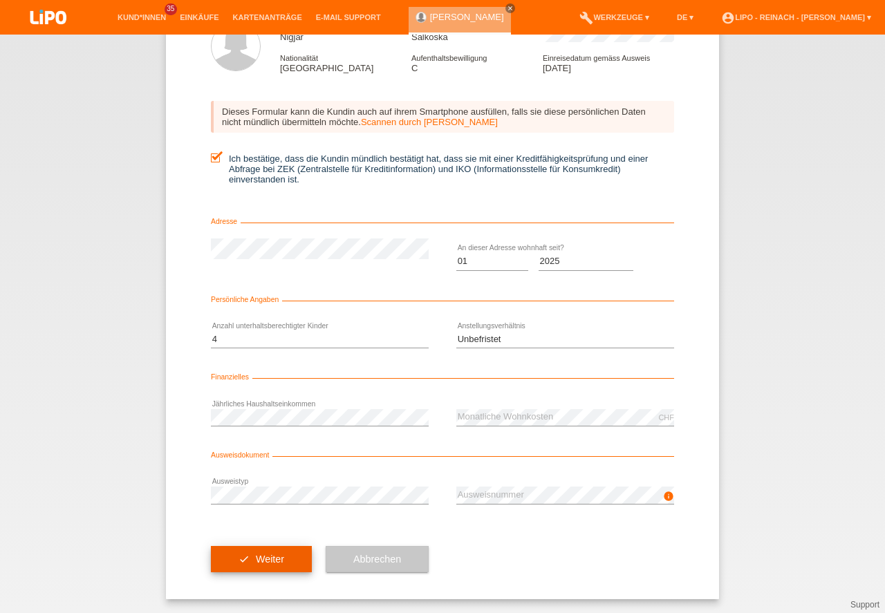
click at [259, 556] on button "check Weiter" at bounding box center [261, 559] width 101 height 26
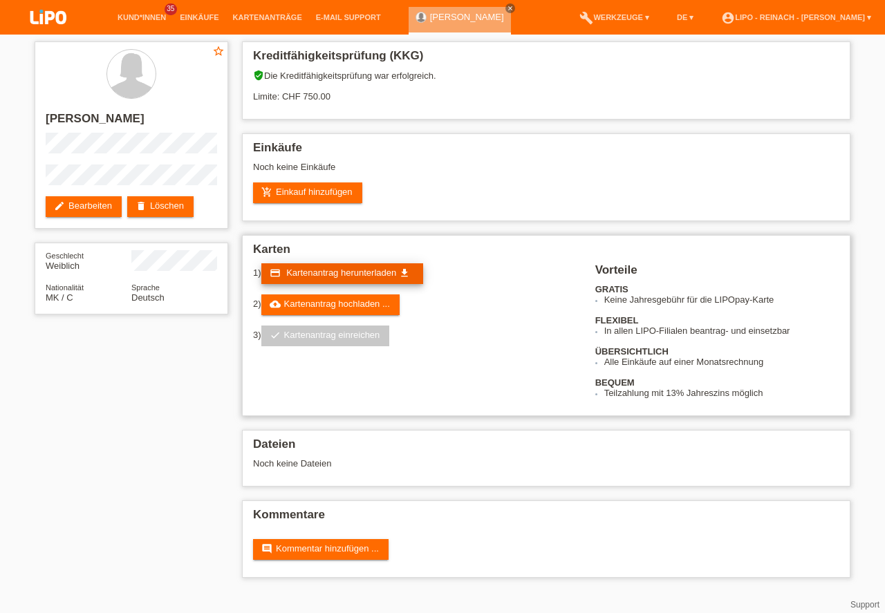
click at [319, 273] on span "Kartenantrag herunterladen" at bounding box center [341, 272] width 110 height 10
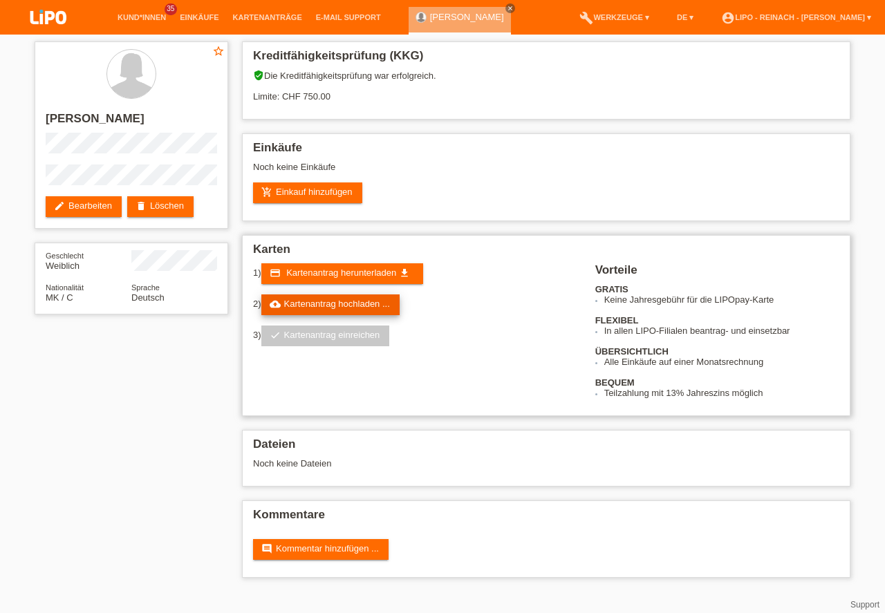
click at [341, 303] on link "cloud_upload Kartenantrag hochladen ..." at bounding box center [330, 304] width 138 height 21
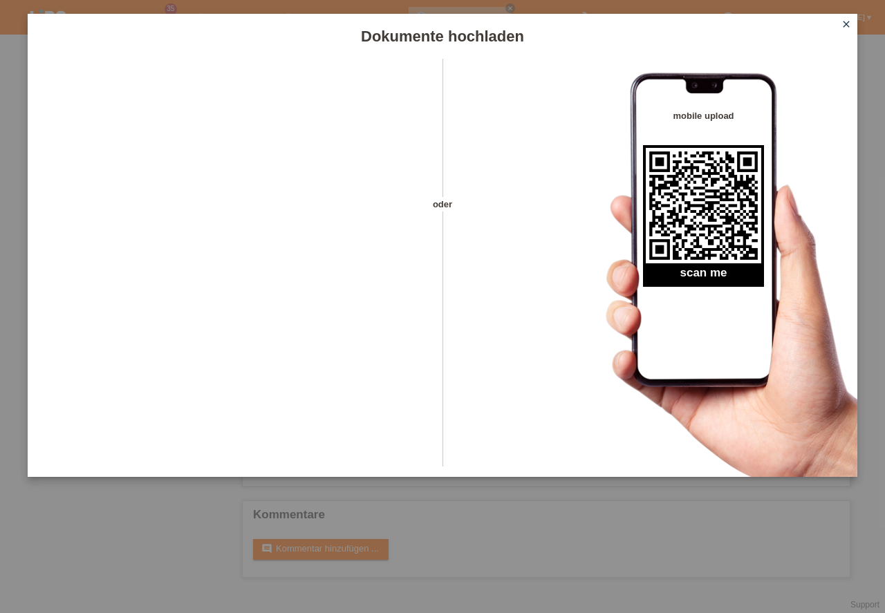
click at [845, 23] on icon "close" at bounding box center [845, 24] width 11 height 11
